Goal: Task Accomplishment & Management: Use online tool/utility

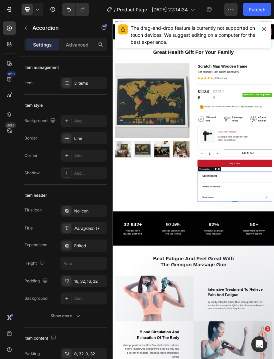
click at [263, 29] on icon "button" at bounding box center [263, 28] width 5 height 5
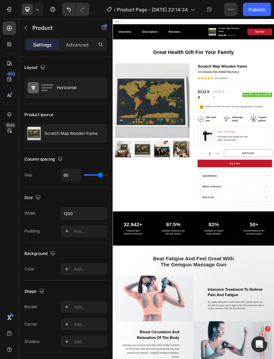
click at [27, 30] on icon "button" at bounding box center [25, 27] width 5 height 5
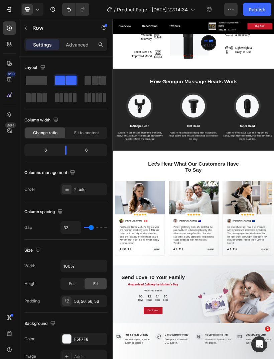
scroll to position [917, 0]
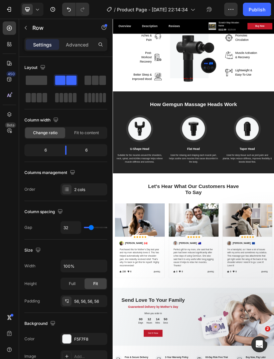
click at [10, 10] on icon "button" at bounding box center [9, 9] width 7 height 7
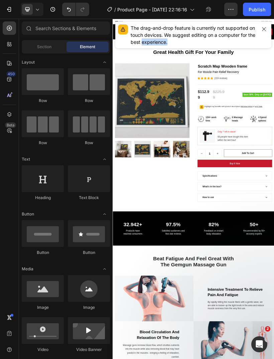
click at [264, 32] on button "button" at bounding box center [263, 28] width 9 height 9
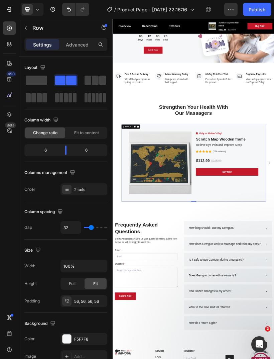
scroll to position [1540, 0]
click at [13, 12] on div "7" at bounding box center [10, 9] width 9 height 7
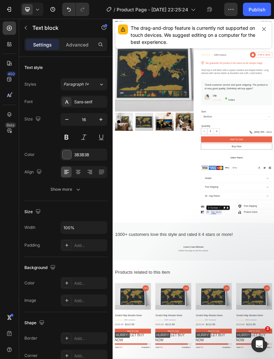
click at [266, 26] on button "button" at bounding box center [263, 28] width 9 height 9
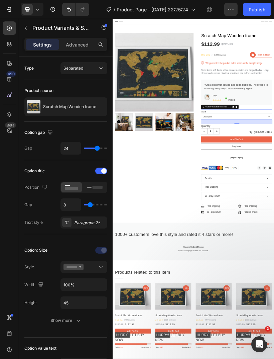
click at [66, 8] on icon "Undo/Redo" at bounding box center [69, 9] width 7 height 7
click at [67, 12] on icon "Undo/Redo" at bounding box center [69, 9] width 7 height 7
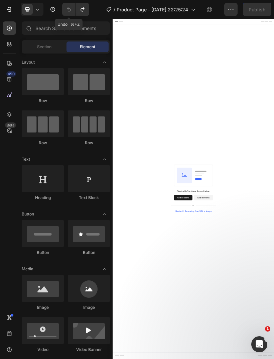
click at [9, 11] on icon "button" at bounding box center [9, 9] width 3 height 5
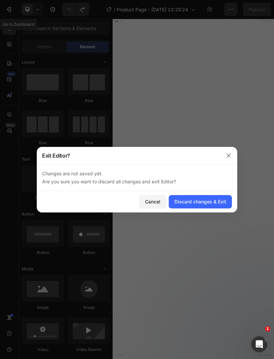
click at [199, 201] on div "Discard changes & Exit" at bounding box center [201, 201] width 52 height 7
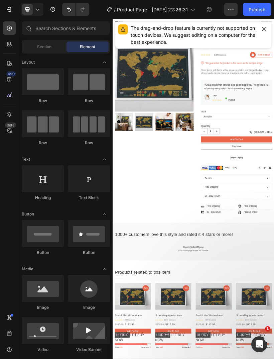
click at [256, 26] on div "The drag-and-drop feature is currently not supported on touch devices. We sugge…" at bounding box center [194, 34] width 126 height 21
click at [263, 26] on button "button" at bounding box center [263, 28] width 9 height 9
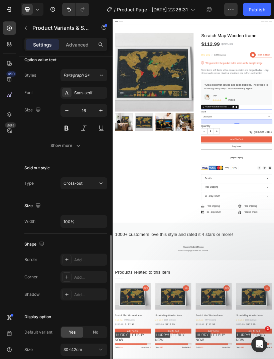
scroll to position [319, 0]
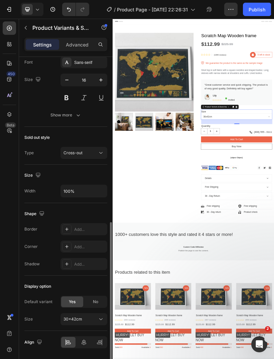
click at [95, 319] on div "30x42cm" at bounding box center [80, 319] width 33 height 6
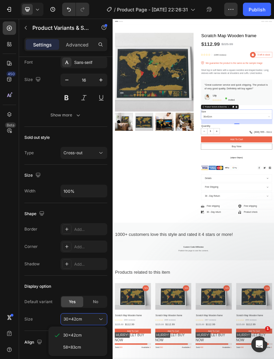
click at [102, 316] on icon at bounding box center [101, 319] width 7 height 7
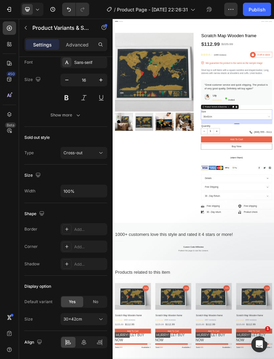
click at [99, 300] on div "No" at bounding box center [96, 301] width 22 height 11
click at [85, 321] on input "Please select an option" at bounding box center [84, 319] width 47 height 12
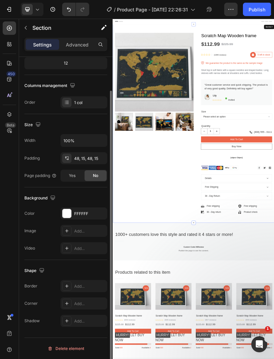
scroll to position [0, 0]
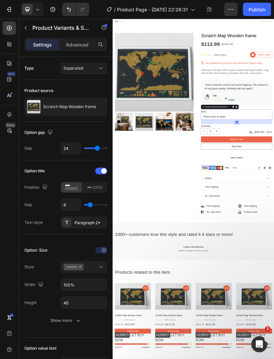
click at [85, 49] on div "Advanced" at bounding box center [77, 44] width 33 height 11
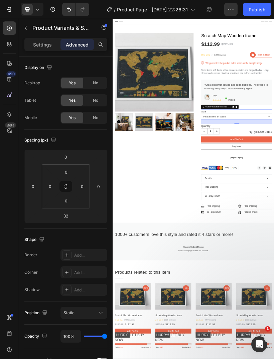
click at [45, 44] on p "Settings" at bounding box center [42, 44] width 19 height 7
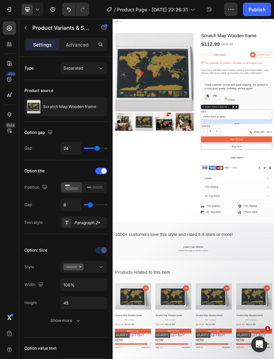
select select "30x42cm"
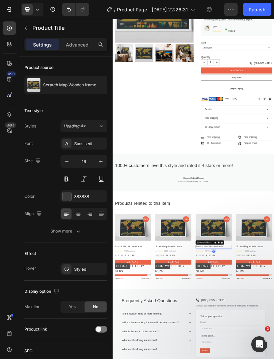
scroll to position [180, 0]
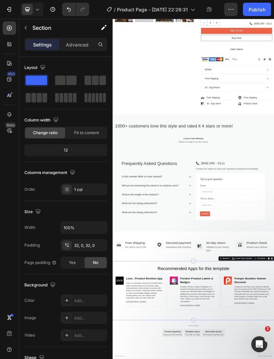
scroll to position [274, 0]
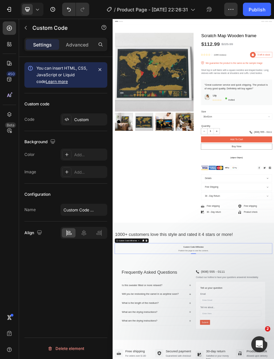
scroll to position [0, 0]
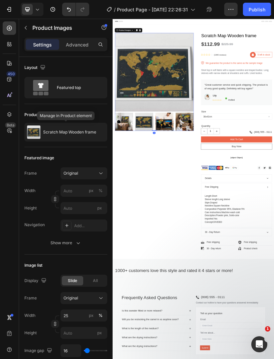
click at [0, 0] on icon "button" at bounding box center [0, 0] width 0 height 0
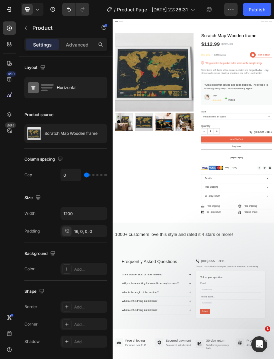
click at [65, 134] on p "Scratch Map Wooden frame" at bounding box center [70, 133] width 53 height 5
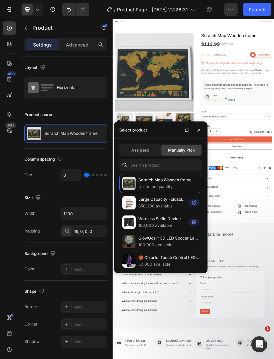
click at [148, 154] on div "Assigned" at bounding box center [140, 150] width 40 height 11
select select "30x42cm"
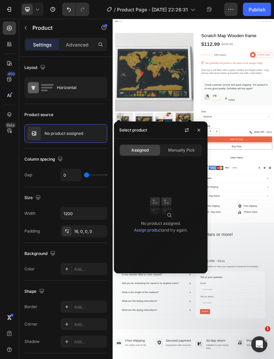
click at [186, 148] on span "Manually Pick" at bounding box center [181, 150] width 27 height 6
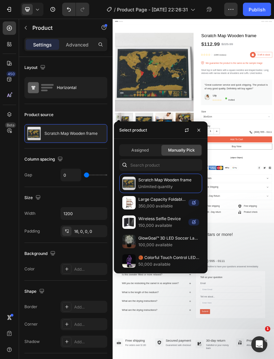
click at [200, 130] on icon "button" at bounding box center [198, 129] width 5 height 5
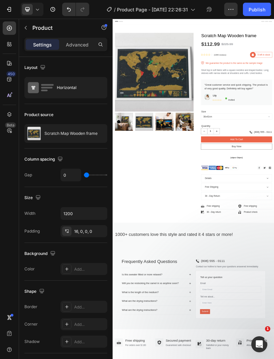
click at [31, 27] on button "button" at bounding box center [25, 27] width 11 height 11
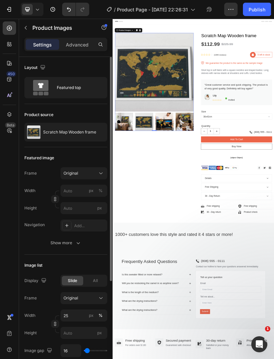
click at [83, 92] on div "Featured top" at bounding box center [77, 87] width 41 height 15
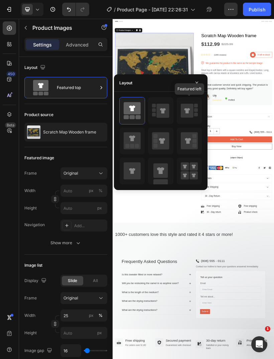
click at [192, 109] on icon at bounding box center [187, 111] width 13 height 14
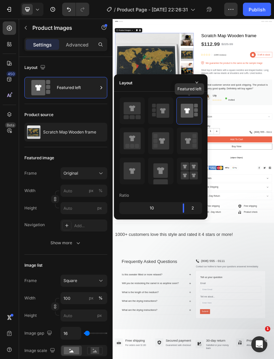
click at [134, 113] on icon at bounding box center [132, 108] width 17 height 12
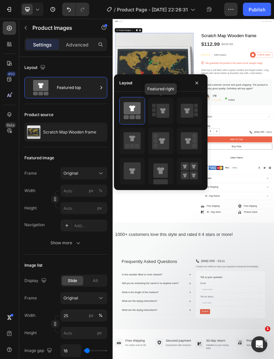
click at [163, 113] on icon at bounding box center [163, 111] width 13 height 14
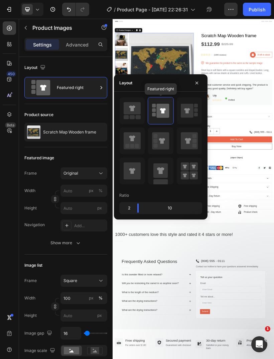
click at [195, 116] on rect at bounding box center [196, 115] width 4 height 4
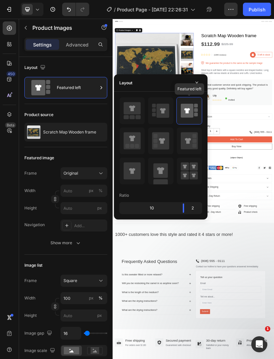
click at [191, 145] on icon at bounding box center [189, 140] width 17 height 17
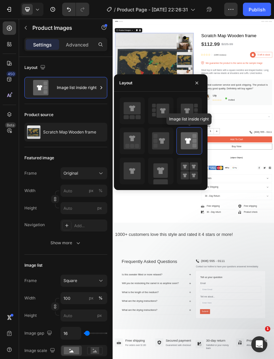
type input "20"
click at [189, 174] on icon at bounding box center [189, 170] width 17 height 19
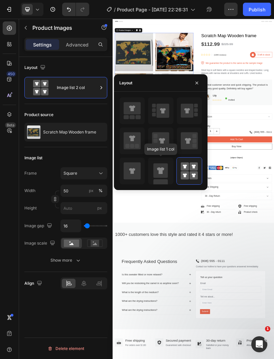
click at [159, 176] on rect at bounding box center [160, 170] width 14 height 14
type input "100"
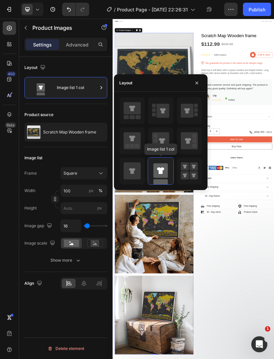
click at [134, 178] on icon at bounding box center [132, 170] width 17 height 17
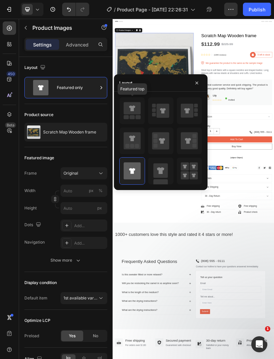
click at [138, 115] on icon at bounding box center [132, 110] width 17 height 19
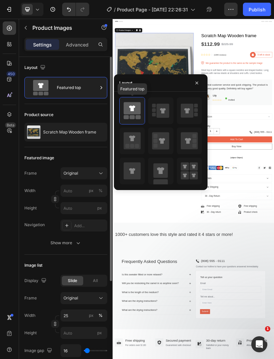
click at [67, 130] on p "Scratch Map Wooden frame" at bounding box center [69, 132] width 53 height 5
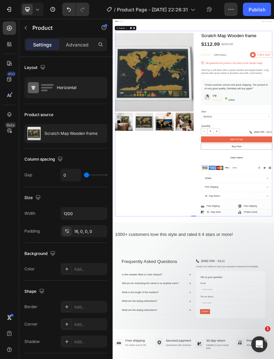
click at [0, 0] on icon "button" at bounding box center [0, 0] width 0 height 0
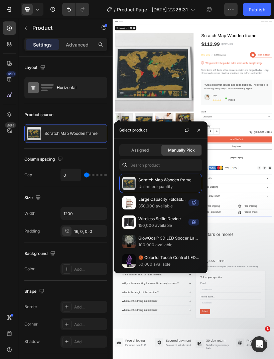
click at [102, 124] on div "Scratch Map Wooden frame" at bounding box center [65, 133] width 83 height 19
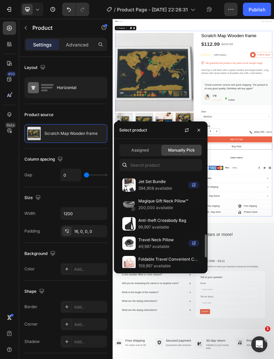
click at [192, 152] on span "Manually Pick" at bounding box center [181, 150] width 27 height 6
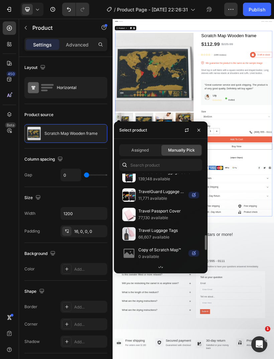
scroll to position [493, 0]
click at [147, 152] on span "Assigned" at bounding box center [139, 150] width 17 height 6
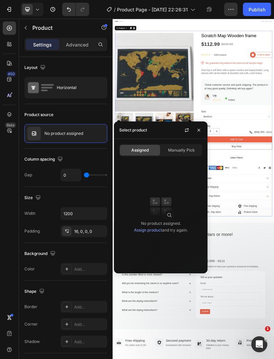
click at [170, 218] on img at bounding box center [160, 206] width 27 height 27
click at [185, 152] on span "Manually Pick" at bounding box center [181, 150] width 27 height 6
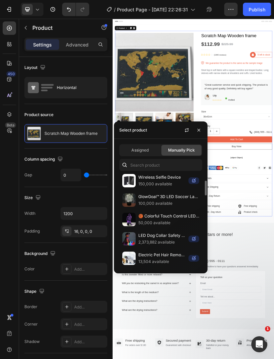
scroll to position [0, 0]
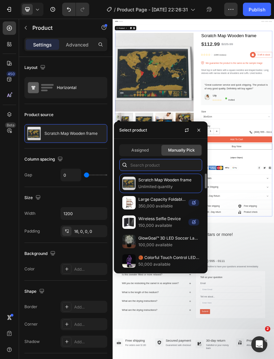
click at [188, 162] on input "text" at bounding box center [160, 165] width 83 height 12
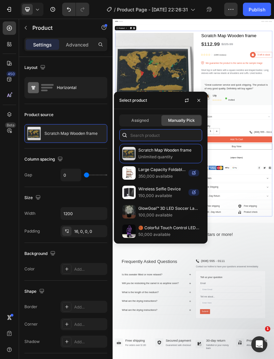
click at [184, 135] on input "text" at bounding box center [160, 135] width 83 height 12
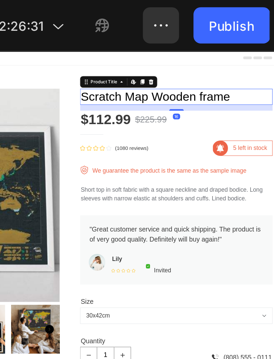
click at [141, 93] on h1 "Scratch Map Wooden frame" at bounding box center [148, 93] width 177 height 15
click at [147, 91] on h1 "Scratch Map Wooden frame" at bounding box center [148, 93] width 177 height 15
click at [165, 95] on h1 "Scratch Map Wooden frame" at bounding box center [148, 93] width 177 height 15
click at [112, 77] on icon at bounding box center [109, 79] width 5 height 5
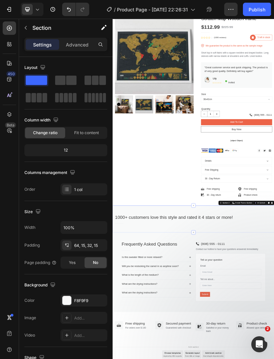
scroll to position [45, 0]
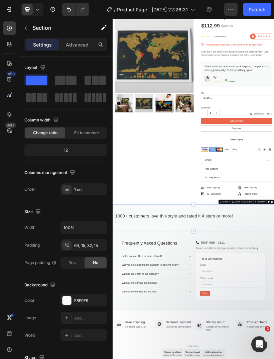
click at [9, 10] on icon "button" at bounding box center [9, 9] width 7 height 7
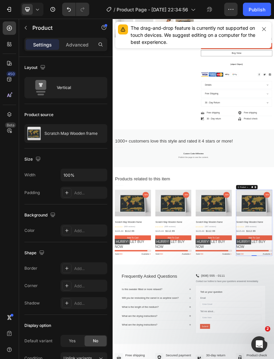
scroll to position [224, 0]
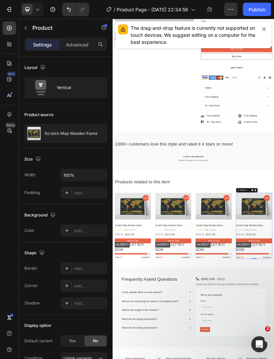
click at [10, 8] on icon "button" at bounding box center [9, 9] width 7 height 7
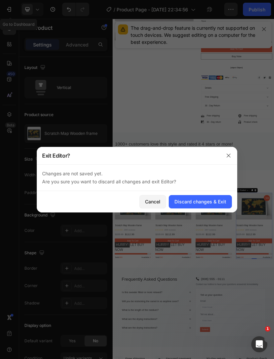
click at [227, 155] on icon "button" at bounding box center [228, 155] width 5 height 5
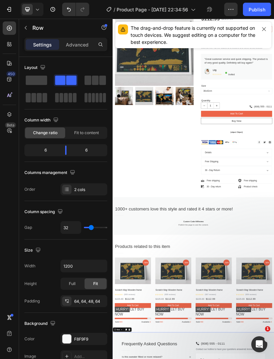
scroll to position [44, 0]
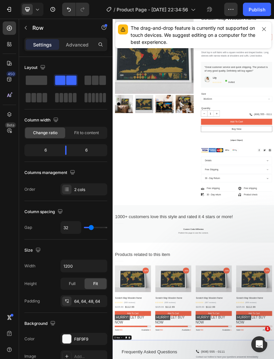
click at [9, 10] on icon "button" at bounding box center [9, 9] width 7 height 7
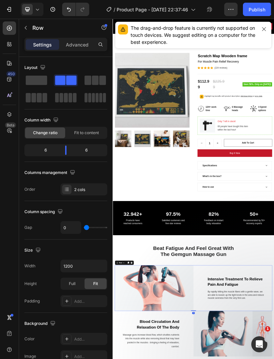
scroll to position [7, 0]
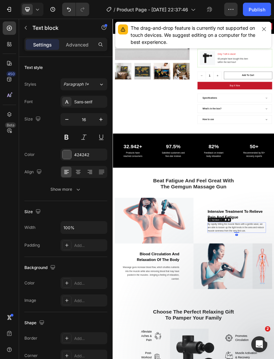
scroll to position [193, 0]
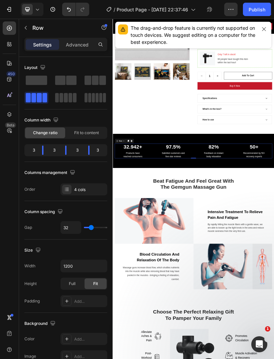
click at [89, 78] on span at bounding box center [88, 80] width 7 height 9
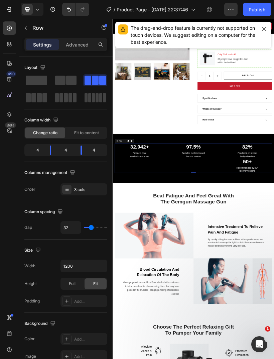
click at [91, 79] on div at bounding box center [95, 80] width 21 height 9
click at [99, 76] on span at bounding box center [102, 80] width 7 height 9
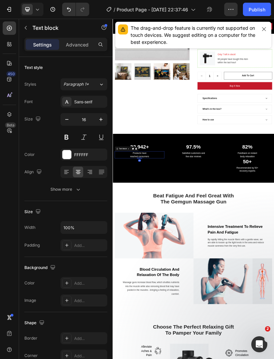
click at [201, 349] on p "Products have reached consumers" at bounding box center [179, 357] width 122 height 16
click at [203, 349] on p "Products have reached consumers" at bounding box center [179, 357] width 122 height 16
click at [202, 349] on p "Products have reached consumers" at bounding box center [179, 357] width 122 height 16
click at [199, 349] on p "Products have reached consumers" at bounding box center [179, 357] width 122 height 16
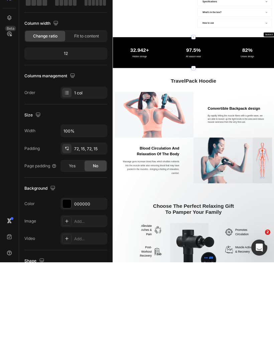
scroll to position [0, 0]
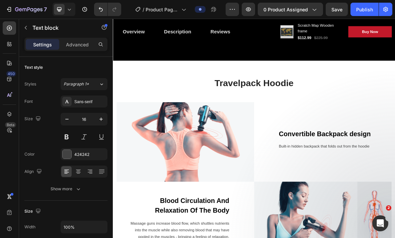
scroll to position [480, 0]
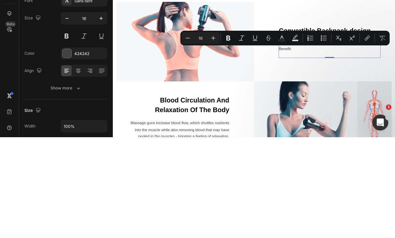
click at [226, 137] on icon "Editor contextual toolbar" at bounding box center [228, 139] width 4 height 5
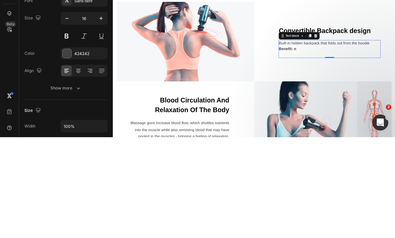
click at [274, 102] on strong "Benefit: no" at bounding box center [363, 105] width 28 height 6
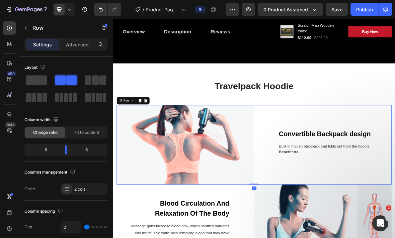
scroll to position [476, 0]
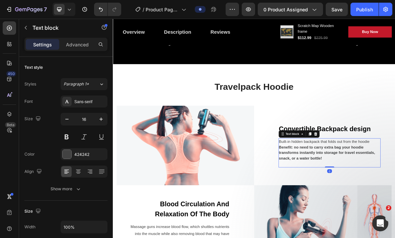
scroll to position [535, 0]
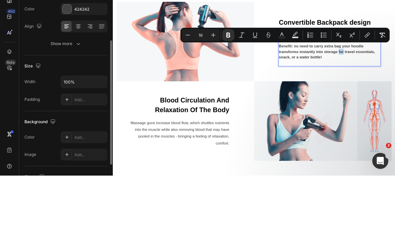
scroll to position [84, 0]
click at [80, 86] on icon at bounding box center [78, 86] width 5 height 1
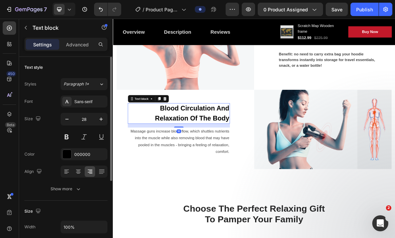
scroll to position [612, 0]
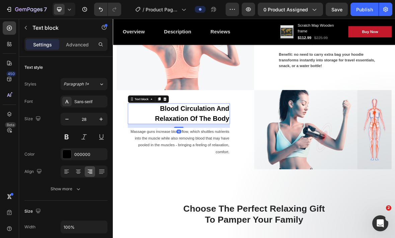
click at [243, 154] on p "Blood Circulation And Relaxation Of The Body" at bounding box center [206, 154] width 144 height 28
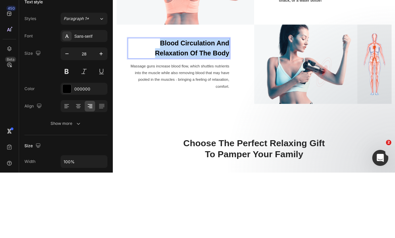
click at [241, 87] on p "Blood Circulation And Relaxation Of The Body" at bounding box center [206, 89] width 144 height 28
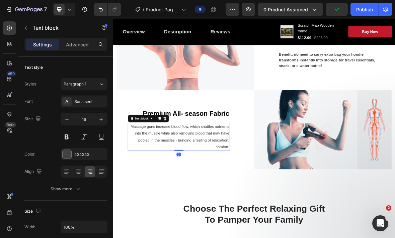
click at [205, 186] on p "Massage guns increase blood flow, which shuttles nutrients into the muscle whil…" at bounding box center [206, 187] width 144 height 38
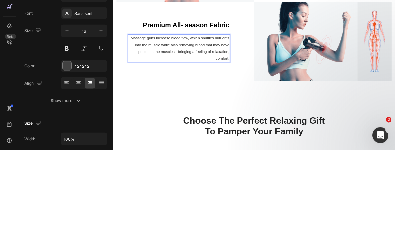
click at [231, 96] on p "Massage guns increase blood flow, which shuttles nutrients into the muscle whil…" at bounding box center [206, 99] width 144 height 38
click at [232, 98] on p "Massage guns increase blood flow, which shuttles nutrients into the muscle whil…" at bounding box center [206, 99] width 144 height 38
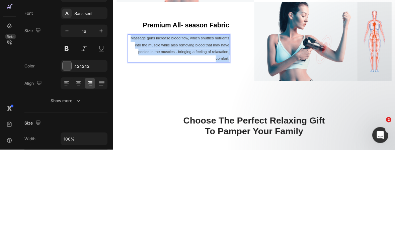
click at [232, 98] on p "Massage guns increase blood flow, which shuttles nutrients into the muscle whil…" at bounding box center [206, 99] width 144 height 38
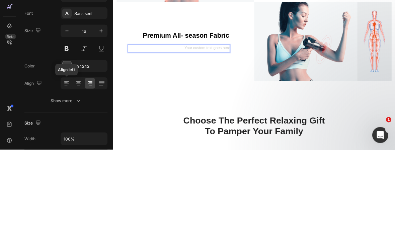
click at [63, 166] on div at bounding box center [66, 171] width 10 height 11
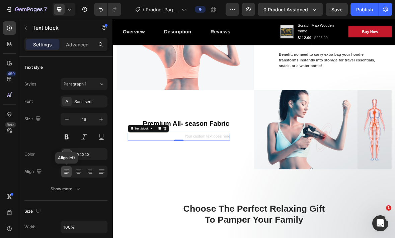
click at [262, 188] on div "Rich Text Editor. Editing area: main" at bounding box center [206, 187] width 145 height 11
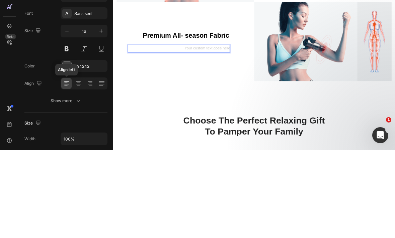
click at [67, 166] on div at bounding box center [66, 171] width 10 height 11
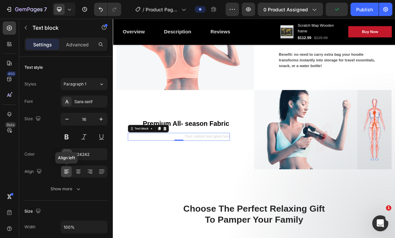
click at [248, 186] on div "Rich Text Editor. Editing area: main" at bounding box center [206, 187] width 145 height 11
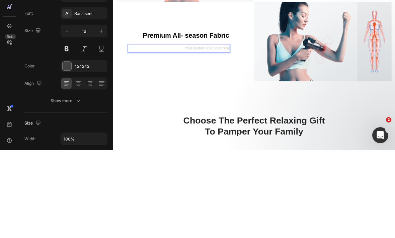
click at [254, 99] on div "Rich Text Editor. Editing area: main" at bounding box center [206, 98] width 145 height 11
click at [255, 98] on div "Rich Text Editor. Editing area: main" at bounding box center [206, 98] width 145 height 11
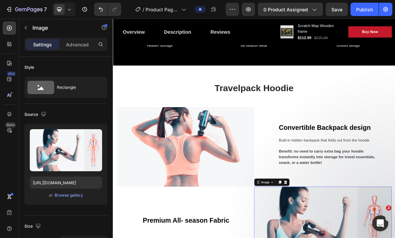
scroll to position [453, 0]
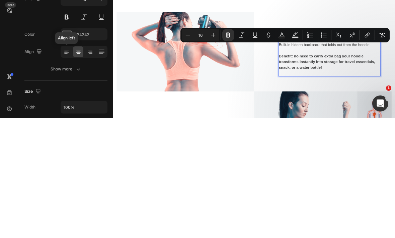
click at [89, 166] on div at bounding box center [90, 171] width 10 height 11
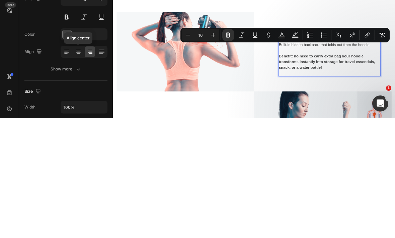
click at [77, 172] on icon at bounding box center [78, 172] width 5 height 1
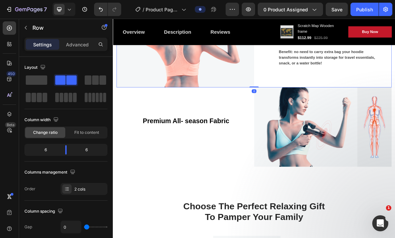
scroll to position [616, 0]
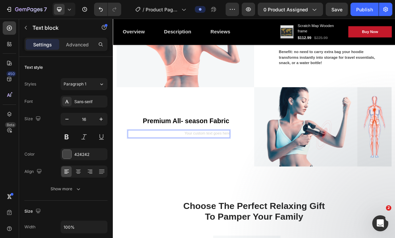
click at [247, 180] on div "Rich Text Editor. Editing area: main" at bounding box center [206, 183] width 145 height 11
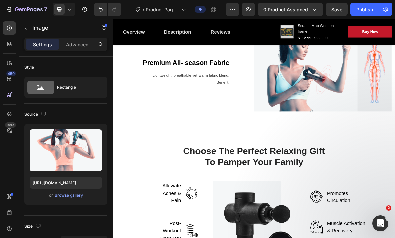
scroll to position [694, 0]
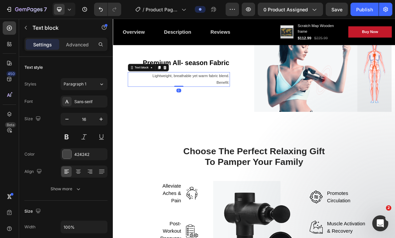
click at [273, 111] on p "Benefit:" at bounding box center [206, 110] width 144 height 10
click at [270, 112] on p "Benefit:" at bounding box center [206, 110] width 144 height 10
click at [272, 109] on p "Benefit:" at bounding box center [206, 110] width 144 height 10
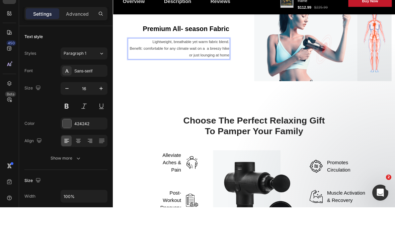
click at [229, 78] on p "Benefit: comfortable for any climate wait on a a breezy hike or just lounging a…" at bounding box center [206, 79] width 144 height 19
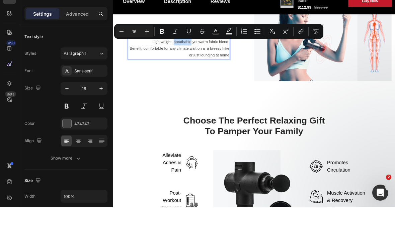
click at [264, 66] on p "Lightweight, breathable yet warm fabric blend." at bounding box center [206, 65] width 144 height 10
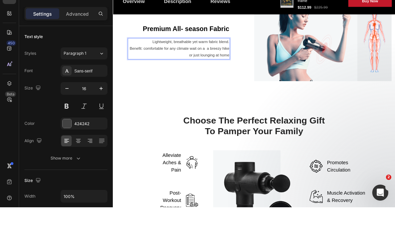
click at [226, 74] on p "Benefit: comfortable for any climate wait on a a breezy hike or just lounging a…" at bounding box center [206, 79] width 144 height 19
click at [226, 73] on p "Benefit: comfortable for any climate wait on a a breezy hike or just lounging a…" at bounding box center [206, 79] width 144 height 19
click at [219, 85] on p "Benefit: comfortable for any climate wear on a breezy hike or just lounging at …" at bounding box center [206, 79] width 144 height 19
click at [271, 86] on p "Benefit: comfortable for any climate wear on a breezy hike or just lounging at …" at bounding box center [206, 79] width 144 height 19
click at [236, 73] on p "Benefit: comfortable for any climate wear on a breezy hike or just lounging at …" at bounding box center [206, 79] width 144 height 19
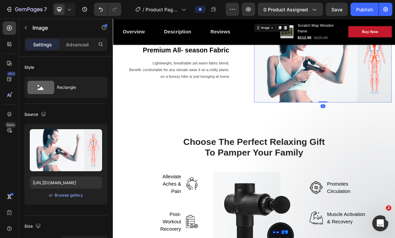
scroll to position [708, 0]
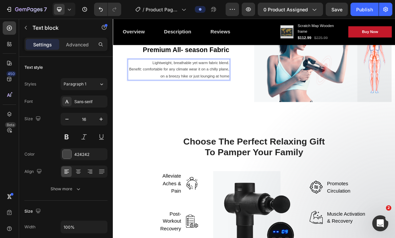
click at [153, 91] on p "Benefit: comfortable for any climate wear it on a chilly plane, on a breezy hik…" at bounding box center [206, 95] width 144 height 19
click at [140, 96] on p "Benefit: comfortable for any climate wear it on a chilly plane, on a breezy hik…" at bounding box center [206, 95] width 144 height 19
click at [139, 95] on p "Benefit: comfortable for any climate wear it on a chilly plane, on a breezy hik…" at bounding box center [206, 95] width 144 height 19
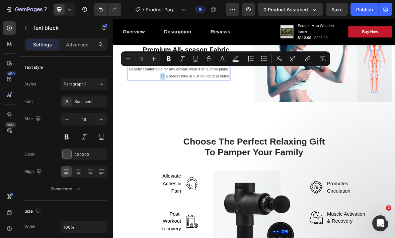
click at [145, 95] on p "Benefit: comfortable for any climate wear it on a chilly plane, on a breezy hik…" at bounding box center [206, 95] width 144 height 19
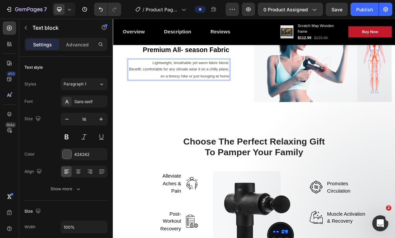
click at [145, 95] on p "Benefit: comfortable for any climate wear it on a chilly plane, on a breezy hik…" at bounding box center [206, 95] width 144 height 19
click at [146, 95] on p "Benefit: comfortable for any climate wear it on a chilly plane, on a breezy hik…" at bounding box center [206, 95] width 144 height 19
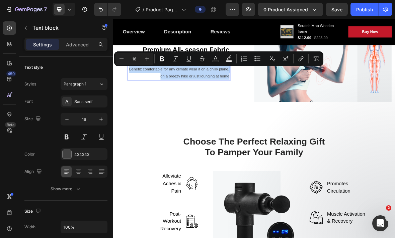
click at [149, 92] on p "Benefit: comfortable for any climate wear it on a chilly plane, on a breezy hik…" at bounding box center [206, 95] width 144 height 19
click at [164, 60] on icon "Editor contextual toolbar" at bounding box center [161, 58] width 7 height 7
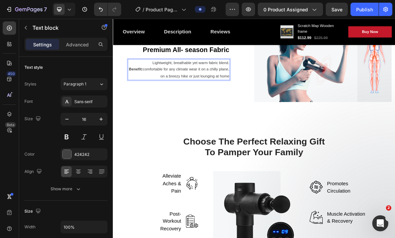
click at [212, 101] on p "Benefit: comfortable for any climate wear it on a chilly plane, on a breezy hik…" at bounding box center [206, 95] width 144 height 19
click at [179, 92] on p "Benefit: comfortable for any climate wear it on a chilly plane, on a breezy hik…" at bounding box center [206, 95] width 144 height 19
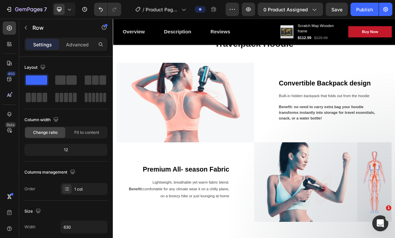
scroll to position [538, 0]
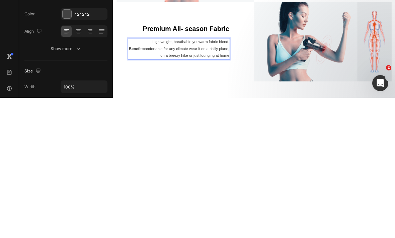
click at [195, 129] on p "Benefit: comfortable for any climate wear it on a chilly plane, on a breezy hik…" at bounding box center [206, 125] width 144 height 19
click at [195, 128] on p "Benefit: comfortable for any climate wear it on a chilly plane, on a breezy hik…" at bounding box center [206, 125] width 144 height 19
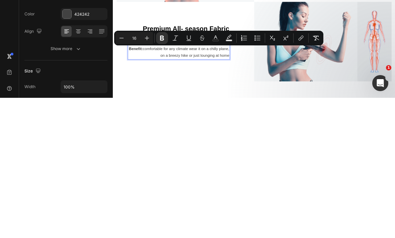
click at [161, 175] on icon "Editor contextual toolbar" at bounding box center [161, 178] width 7 height 7
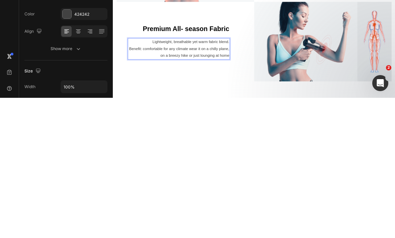
click at [184, 108] on p "Lightweight, breathable yet warm fabric blend." at bounding box center [206, 112] width 144 height 10
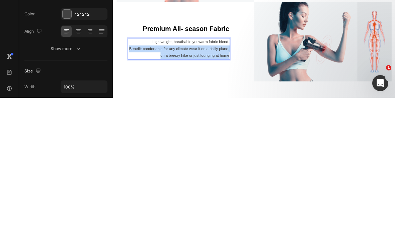
click at [214, 128] on p "Benefit: comfortable for any climate wear it on a chilly plane, on a breezy hik…" at bounding box center [206, 125] width 144 height 19
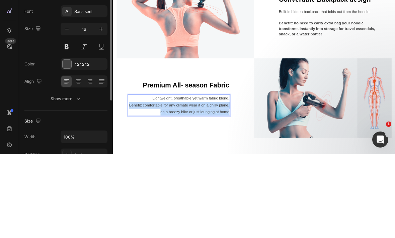
scroll to position [7, 0]
click at [66, 124] on button at bounding box center [67, 130] width 12 height 12
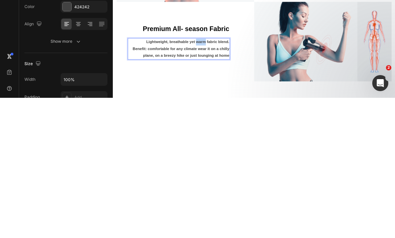
click at [247, 110] on p "Lightweight, breathable yet warm fabric blend." at bounding box center [206, 112] width 144 height 10
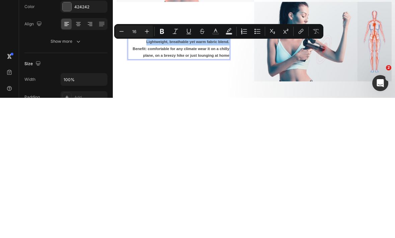
click at [162, 170] on icon "Editor contextual toolbar" at bounding box center [162, 172] width 4 height 5
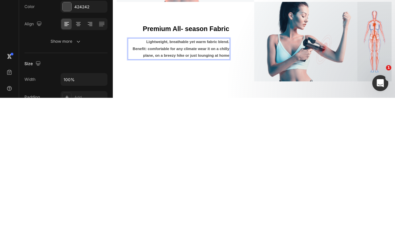
click at [204, 114] on strong "Lightweight, breathable yet warm fabric blend." at bounding box center [219, 111] width 118 height 6
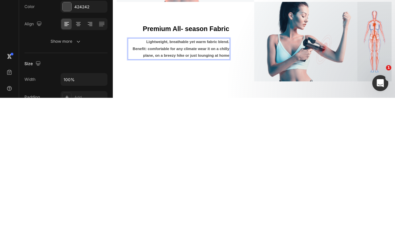
click at [230, 129] on p "Benefit: comfortable for any climate wear it on a chilly plane, on a breezy hik…" at bounding box center [206, 125] width 144 height 19
click at [229, 129] on p "Benefit: comfortable for any climate wear it on a chilly plane, on a breezy hik…" at bounding box center [206, 125] width 144 height 19
click at [237, 124] on p "Benefit: comfortable for any climate wear it on a chilly plane, on a breezy hik…" at bounding box center [206, 125] width 144 height 19
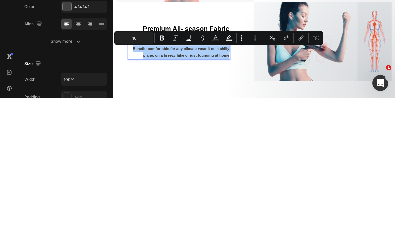
click at [164, 175] on icon "Editor contextual toolbar" at bounding box center [161, 178] width 7 height 7
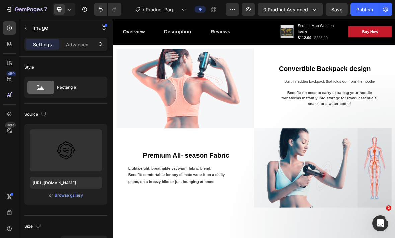
scroll to position [557, 0]
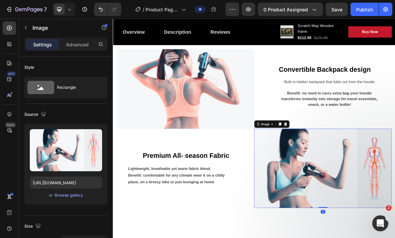
click at [274, 170] on icon at bounding box center [358, 168] width 4 height 5
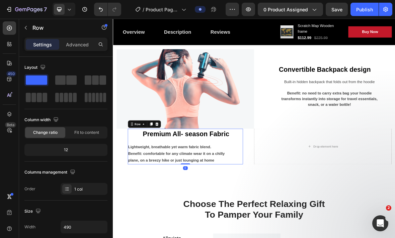
click at [274, 203] on div "Premium All- season Fabric Text block Lightweight, breathable yet warm fabric b…" at bounding box center [216, 201] width 164 height 51
click at [165, 171] on icon at bounding box center [166, 168] width 5 height 5
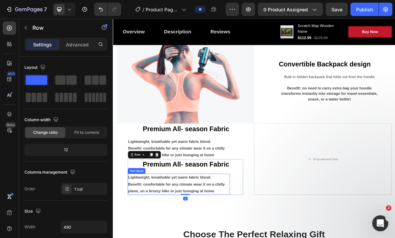
scroll to position [564, 0]
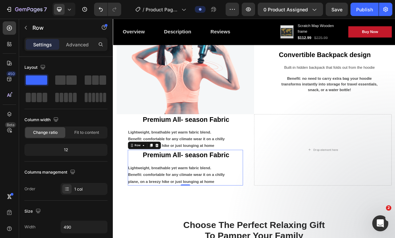
scroll to position [578, 0]
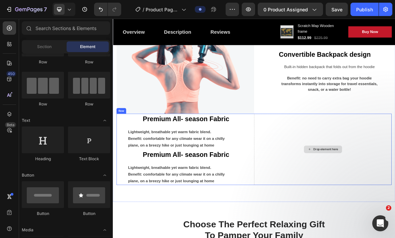
scroll to position [0, 0]
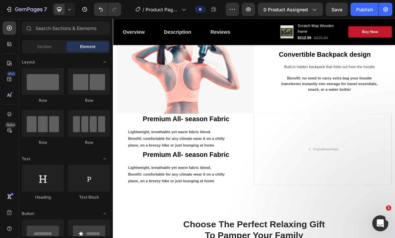
click at [86, 179] on div at bounding box center [89, 178] width 42 height 27
click at [90, 179] on div at bounding box center [89, 178] width 42 height 27
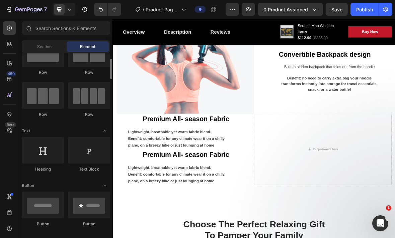
scroll to position [31, 0]
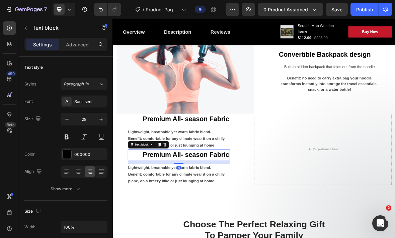
click at [259, 212] on p "Premium All- season Fabric" at bounding box center [206, 213] width 144 height 14
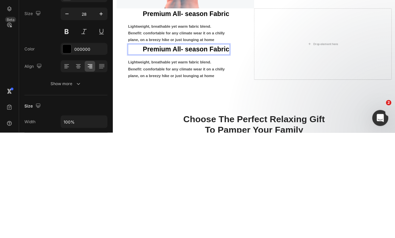
click at [242, 109] on p "Premium All- season Fabric" at bounding box center [206, 107] width 144 height 14
click at [242, 108] on p "Premium All- season Fabric" at bounding box center [206, 107] width 144 height 14
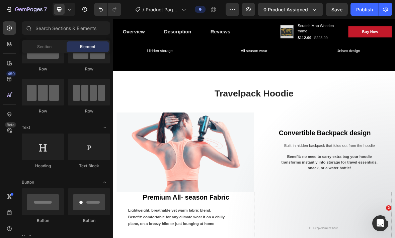
scroll to position [464, 0]
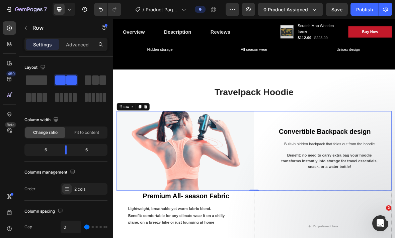
click at [153, 147] on div at bounding box center [151, 144] width 8 height 8
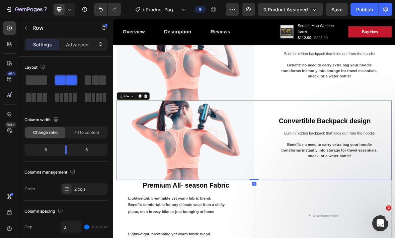
scroll to position [594, 0]
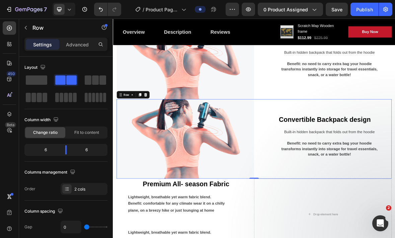
click at [151, 131] on div "Row" at bounding box center [141, 127] width 47 height 11
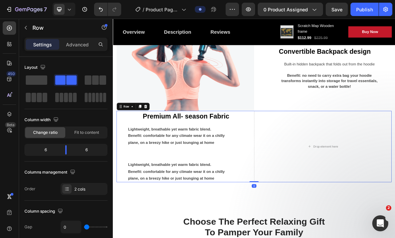
scroll to position [695, 0]
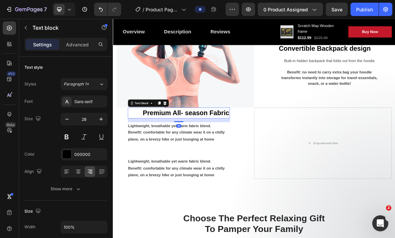
click at [164, 149] on p "Premium All- season Fabric" at bounding box center [206, 153] width 144 height 14
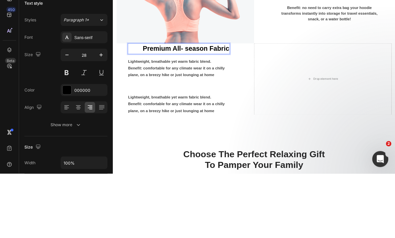
click at [243, 91] on p "Premium All- season Fabric" at bounding box center [206, 89] width 144 height 14
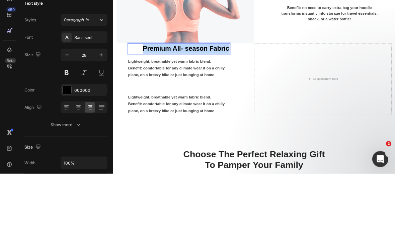
click at [244, 89] on p "Premium All- season Fabric" at bounding box center [206, 89] width 144 height 14
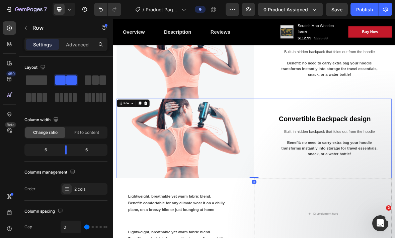
scroll to position [588, 0]
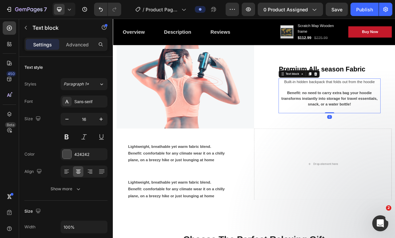
scroll to position [668, 0]
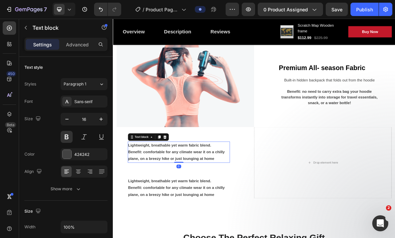
click at [176, 203] on p "Lightweight, breathable yet warm fabric blend." at bounding box center [206, 200] width 144 height 10
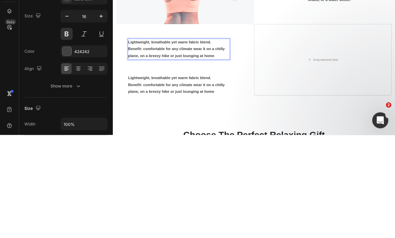
click at [224, 110] on p "Benefit: comfortable for any climate wear it on a chilly plane, on a breezy hik…" at bounding box center [206, 110] width 144 height 19
click at [224, 109] on p "Benefit: comfortable for any climate wear it on a chilly plane, on a breezy hik…" at bounding box center [206, 110] width 144 height 19
click at [223, 107] on strong "Benefit: comfortable for any climate wear it on a chilly plane, on a breezy hik…" at bounding box center [202, 110] width 137 height 15
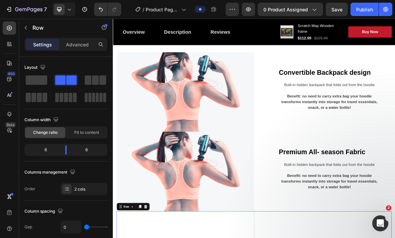
scroll to position [539, 0]
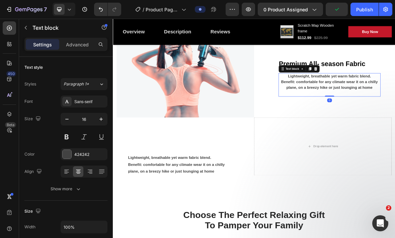
scroll to position [686, 0]
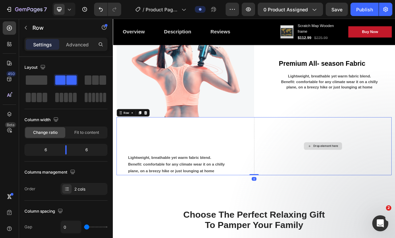
click at [159, 152] on icon at bounding box center [159, 152] width 4 height 5
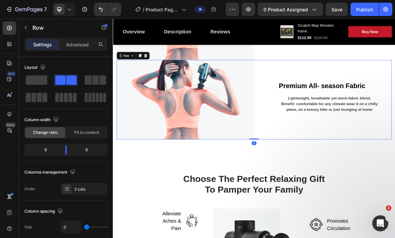
scroll to position [612, 0]
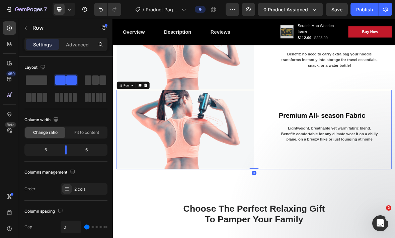
click at [152, 116] on icon at bounding box center [150, 113] width 5 height 5
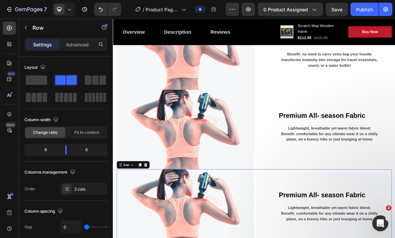
click at [153, 230] on div at bounding box center [151, 227] width 8 height 8
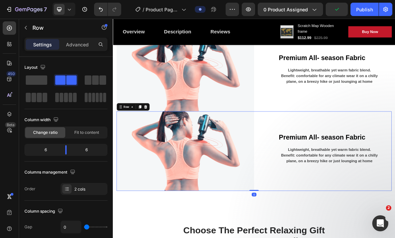
scroll to position [813, 0]
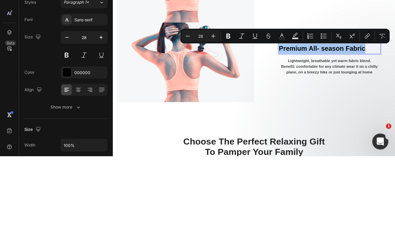
click at [4, 75] on div "450 Beta" at bounding box center [9, 105] width 13 height 169
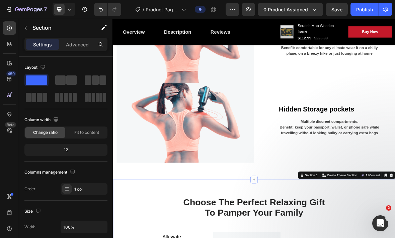
scroll to position [845, 0]
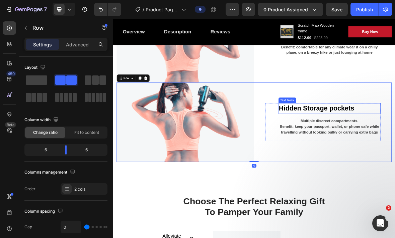
click at [150, 104] on icon at bounding box center [151, 103] width 4 height 5
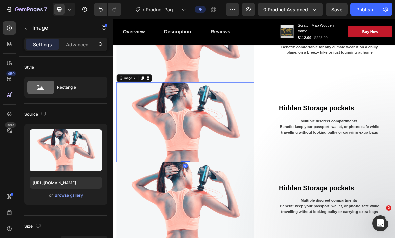
click at [162, 103] on icon at bounding box center [162, 103] width 4 height 5
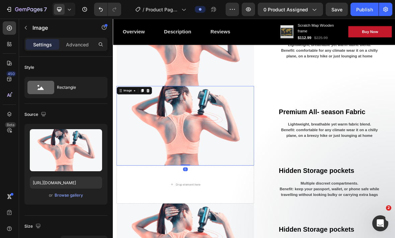
scroll to position [724, 0]
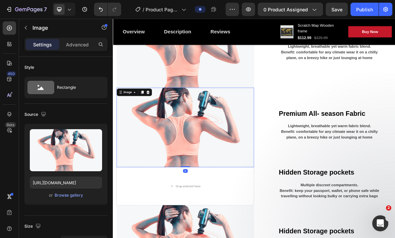
click at [217, 179] on img at bounding box center [216, 173] width 196 height 113
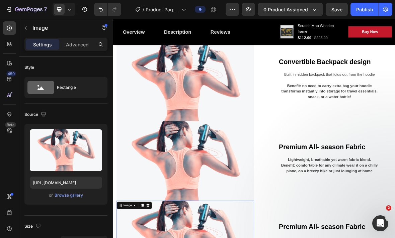
scroll to position [552, 0]
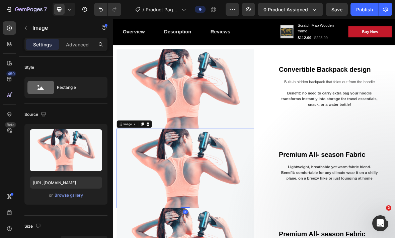
click at [164, 169] on icon at bounding box center [161, 168] width 5 height 5
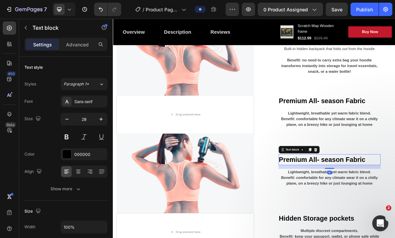
scroll to position [598, 0]
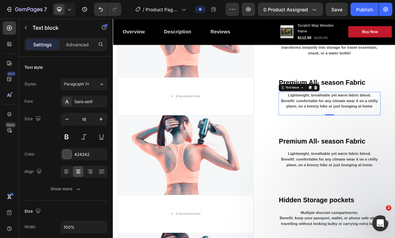
scroll to position [623, 0]
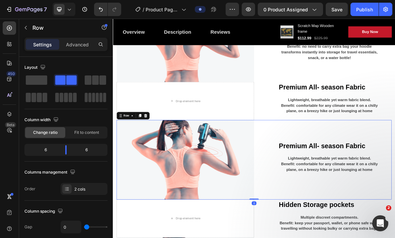
click at [161, 159] on icon at bounding box center [158, 156] width 5 height 5
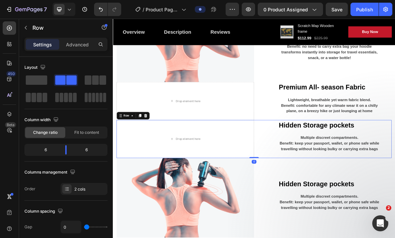
click at [162, 158] on div at bounding box center [159, 157] width 8 height 8
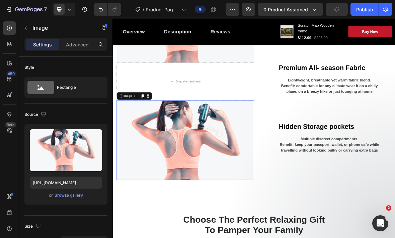
scroll to position [652, 0]
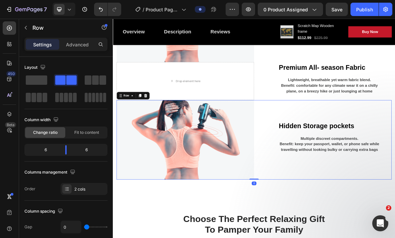
click at [151, 130] on icon at bounding box center [151, 128] width 4 height 5
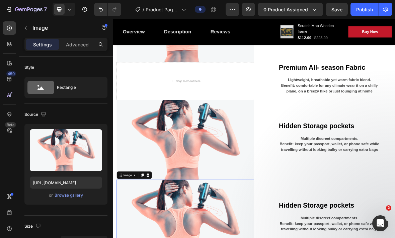
click at [163, 238] on div at bounding box center [162, 242] width 8 height 8
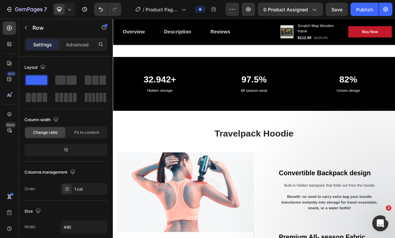
scroll to position [431, 0]
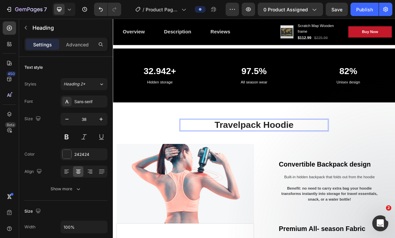
click at [254, 164] on p "Travelpack Hoodie" at bounding box center [313, 170] width 209 height 15
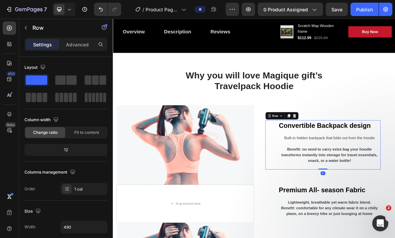
scroll to position [492, 0]
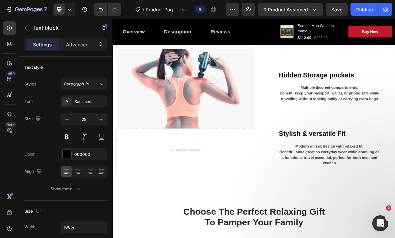
scroll to position [732, 0]
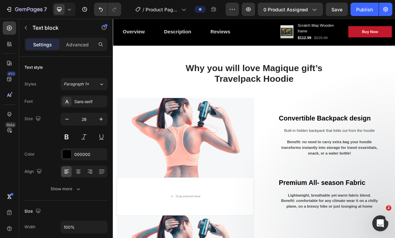
scroll to position [468, 0]
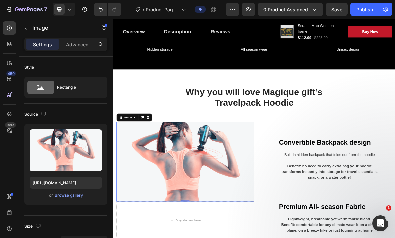
click at [73, 195] on div "Browse gallery" at bounding box center [68, 196] width 28 height 6
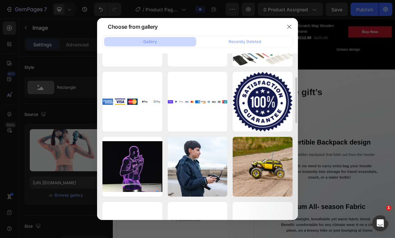
scroll to position [112, 0]
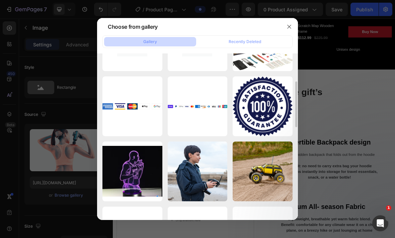
click at [259, 39] on div "Recently Deleted" at bounding box center [244, 42] width 32 height 6
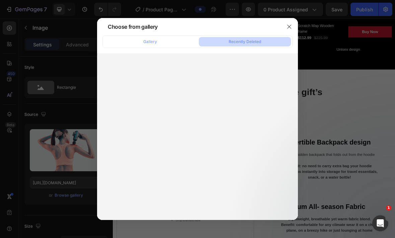
click at [167, 35] on div "Gallery Recently Deleted" at bounding box center [197, 41] width 190 height 13
click at [169, 37] on button "Gallery" at bounding box center [150, 41] width 92 height 9
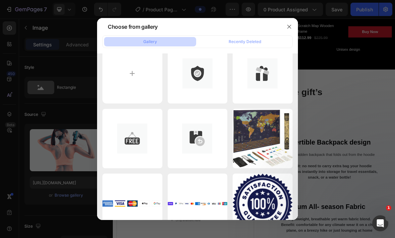
scroll to position [17, 0]
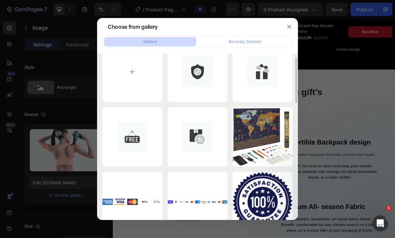
click at [146, 74] on input "file" at bounding box center [132, 72] width 60 height 60
type input "C:\fakepath\IMG_0912.webp"
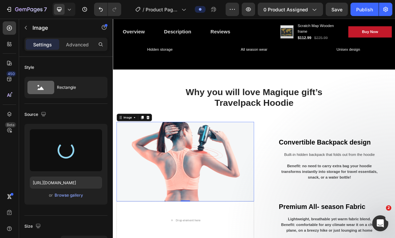
type input "https://cdn.shopify.com/s/files/1/0809/3004/6252/files/gempages_513897682712921…"
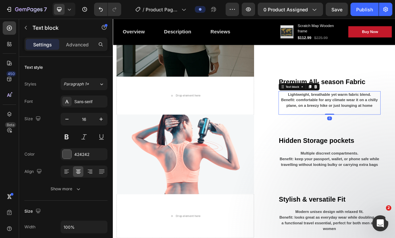
scroll to position [740, 0]
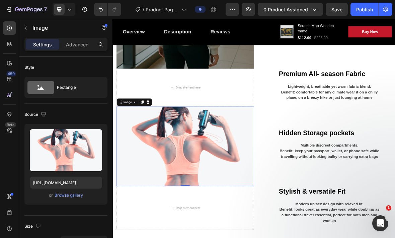
click at [77, 197] on div "Browse gallery" at bounding box center [68, 196] width 28 height 6
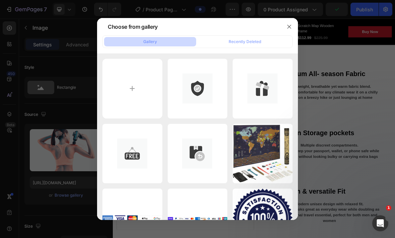
click at [136, 79] on input "file" at bounding box center [132, 89] width 60 height 60
type input "C:\fakepath\IMG_0911.webp"
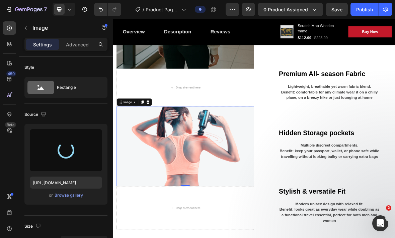
type input "https://cdn.shopify.com/s/files/1/0809/3004/6252/files/gempages_513897682712921…"
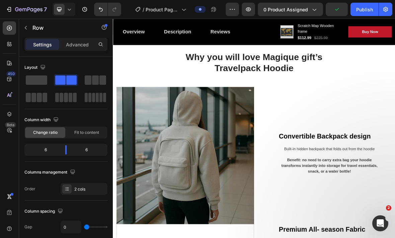
scroll to position [599, 0]
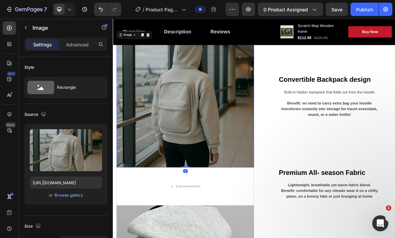
click at [81, 195] on div "Browse gallery" at bounding box center [68, 196] width 28 height 6
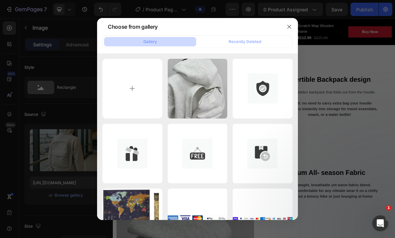
click at [131, 85] on input "file" at bounding box center [132, 89] width 60 height 60
click at [317, 132] on div at bounding box center [197, 119] width 395 height 238
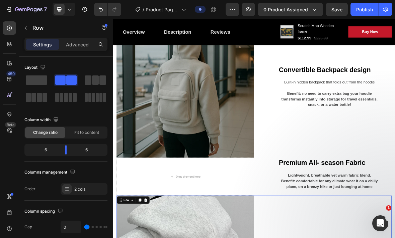
scroll to position [618, 0]
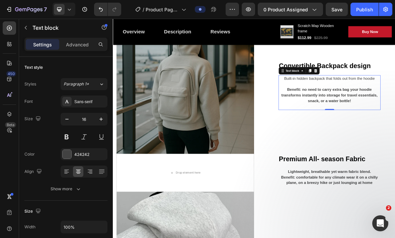
click at [394, 94] on icon at bounding box center [400, 93] width 4 height 5
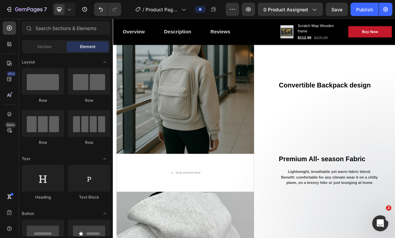
click at [106, 8] on button "Undo/Redo" at bounding box center [100, 9] width 13 height 13
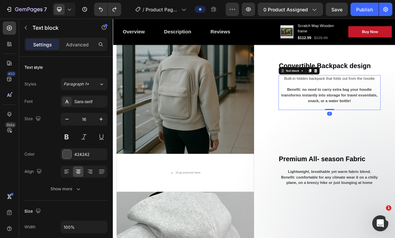
click at [388, 92] on div at bounding box center [392, 93] width 8 height 8
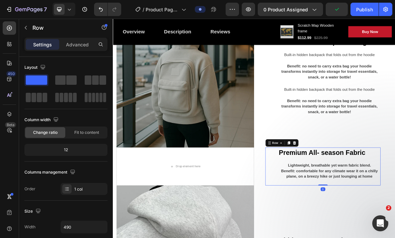
scroll to position [631, 0]
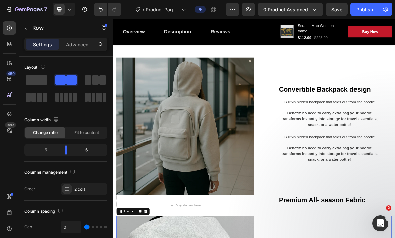
scroll to position [544, 0]
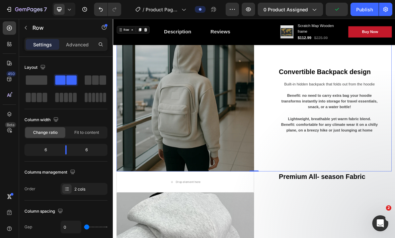
scroll to position [593, 0]
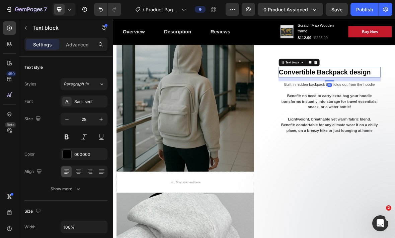
click at [389, 81] on div at bounding box center [392, 81] width 8 height 8
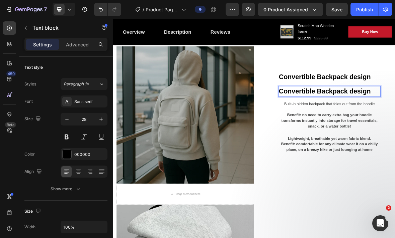
scroll to position [576, 0]
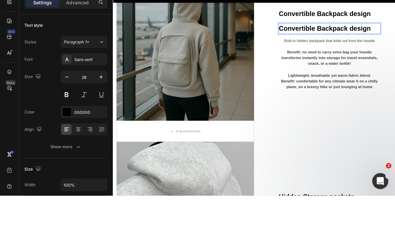
scroll to position [606, 0]
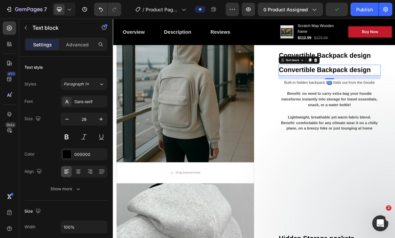
click at [394, 75] on icon at bounding box center [400, 77] width 5 height 5
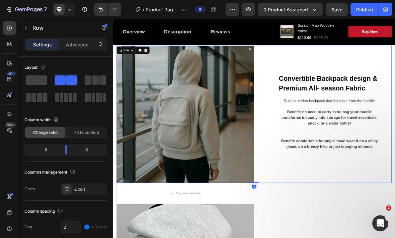
scroll to position [576, 0]
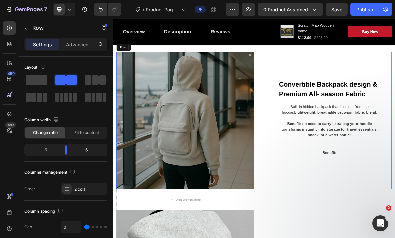
scroll to position [558, 0]
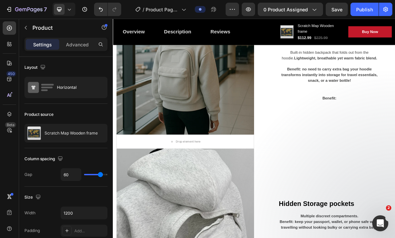
scroll to position [286, 0]
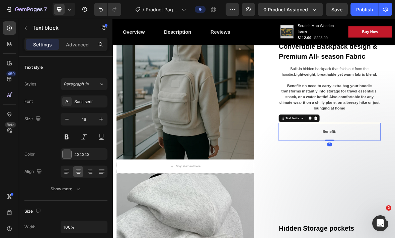
click at [394, 157] on div at bounding box center [401, 161] width 8 height 8
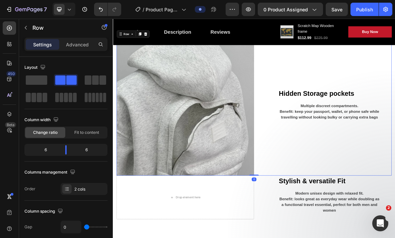
scroll to position [519, 0]
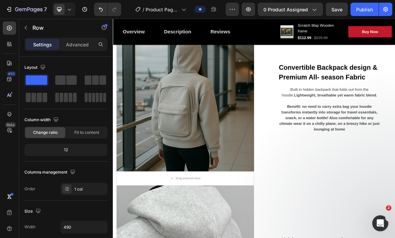
scroll to position [268, 0]
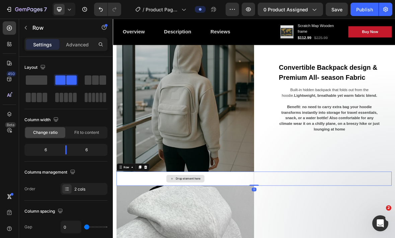
click at [150, 234] on div at bounding box center [151, 230] width 8 height 8
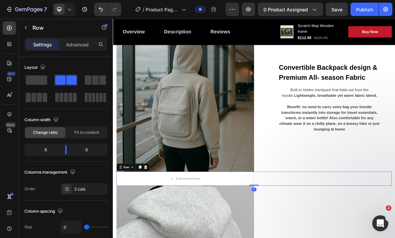
click at [160, 234] on div at bounding box center [159, 230] width 8 height 8
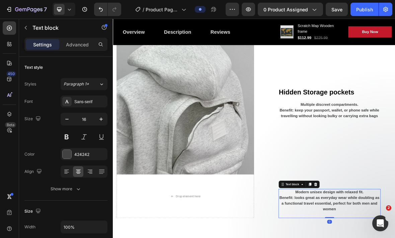
scroll to position [454, 0]
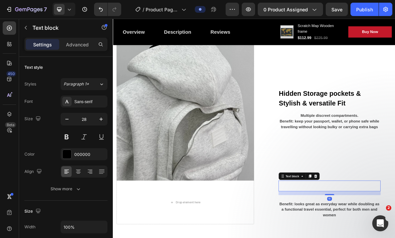
scroll to position [464, 0]
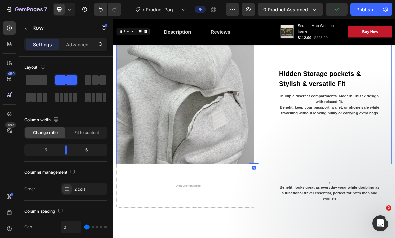
scroll to position [530, 0]
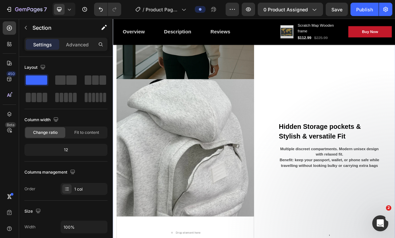
scroll to position [399, 0]
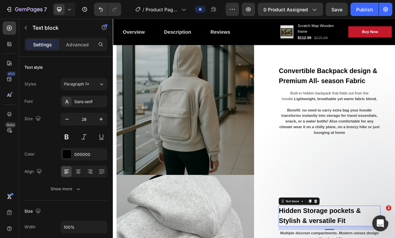
scroll to position [260, 0]
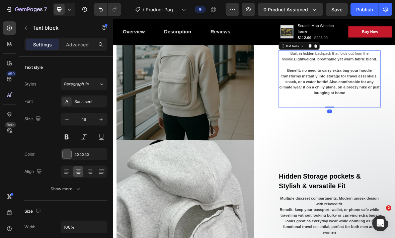
scroll to position [312, 0]
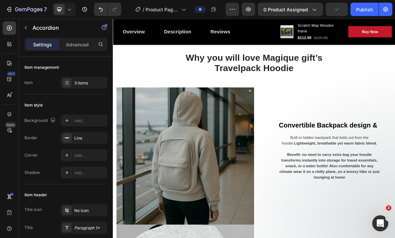
scroll to position [517, 0]
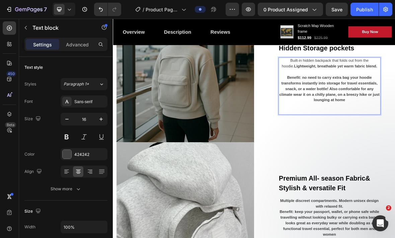
scroll to position [624, 0]
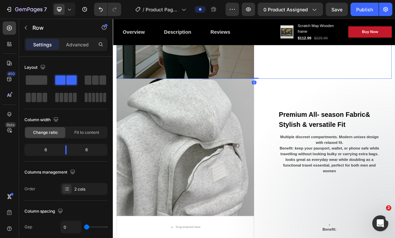
scroll to position [763, 0]
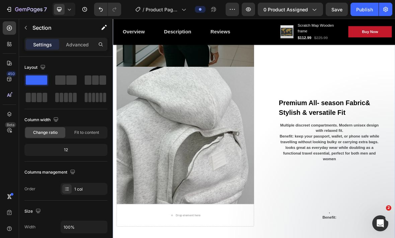
scroll to position [740, 0]
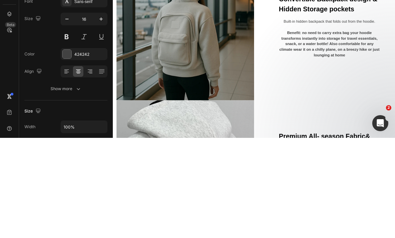
scroll to position [529, 0]
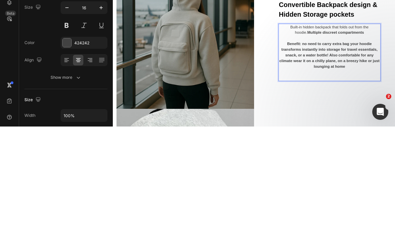
scroll to position [522, 0]
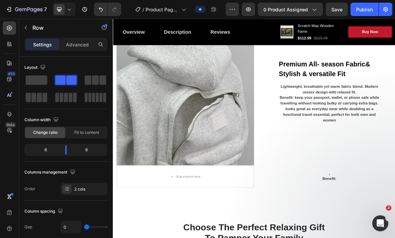
scroll to position [801, 0]
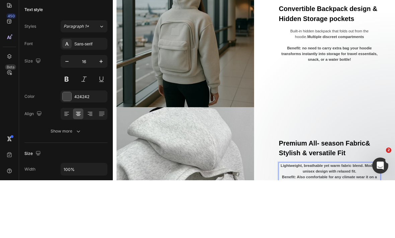
scroll to position [602, 0]
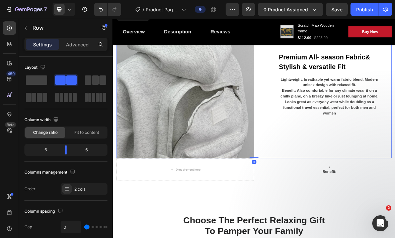
scroll to position [808, 0]
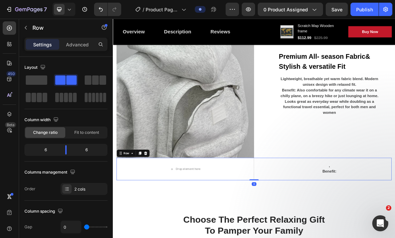
click at [158, 212] on icon at bounding box center [159, 210] width 4 height 5
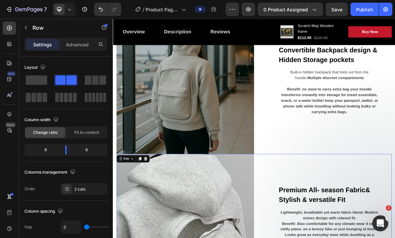
scroll to position [619, 0]
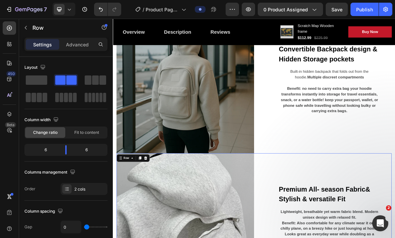
click at [134, 216] on div "Row" at bounding box center [131, 217] width 11 height 6
click at [138, 217] on icon at bounding box center [139, 217] width 5 height 5
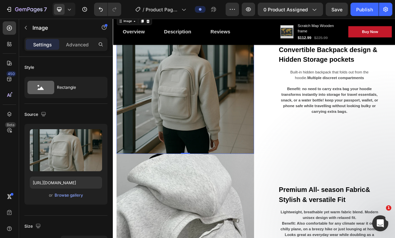
click at [76, 193] on div "Browse gallery" at bounding box center [68, 196] width 28 height 6
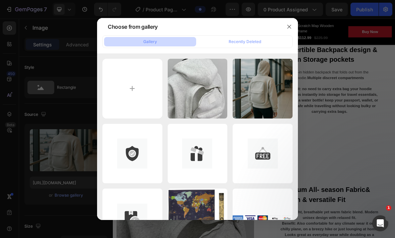
click at [0, 0] on div "IMG_0911.webp 110.18 kb" at bounding box center [0, 0] width 0 height 0
type input "https://cdn.shopify.com/s/files/1/0809/3004/6252/files/gempages_513897682712921…"
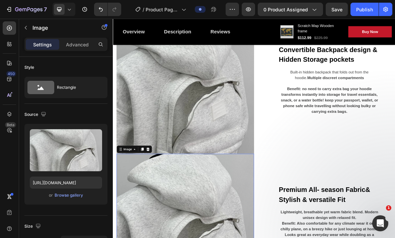
click at [76, 195] on div "Browse gallery" at bounding box center [68, 196] width 28 height 6
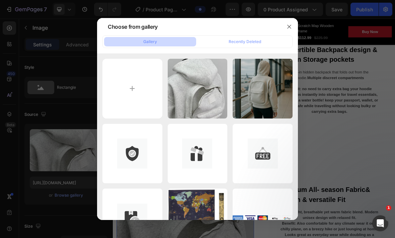
click at [0, 0] on div "IMG_0912.webp 53.39 kb" at bounding box center [0, 0] width 0 height 0
type input "https://cdn.shopify.com/s/files/1/0809/3004/6252/files/gempages_513897682712921…"
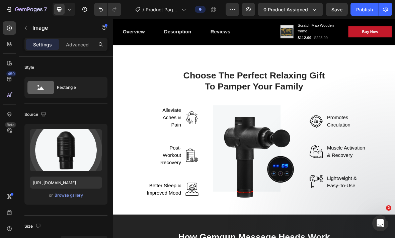
scroll to position [984, 0]
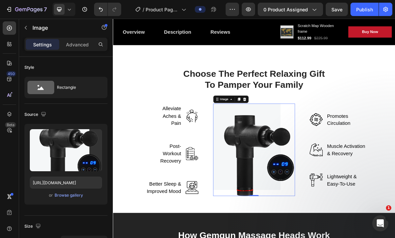
click at [78, 196] on div "Browse gallery" at bounding box center [68, 196] width 28 height 6
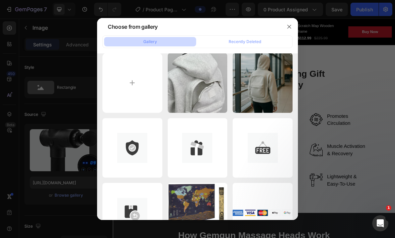
scroll to position [6, 0]
click at [127, 77] on input "file" at bounding box center [132, 83] width 60 height 60
type input "C:\fakepath\IMG_0914.webp"
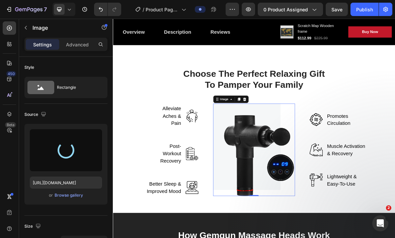
type input "https://cdn.shopify.com/s/files/1/0809/3004/6252/files/gempages_513897682712921…"
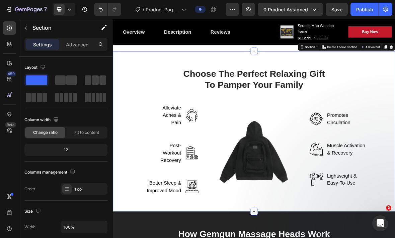
click at [394, 238] on div "Choose The Perfect Relaxing Gift To Pamper Your Family Heading Row Alleviate Ac…" at bounding box center [313, 179] width 401 height 228
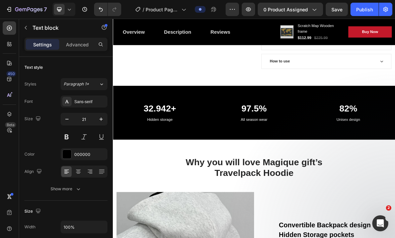
scroll to position [375, 0]
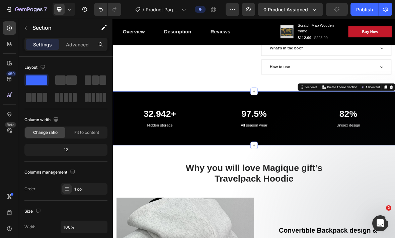
click at [394, 122] on div "32.942+ Heading Hidden storage Text block 97.5% Heading All season wear Text bl…" at bounding box center [313, 160] width 401 height 77
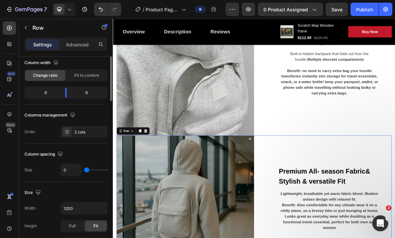
scroll to position [0, 0]
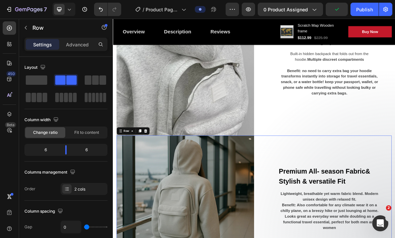
click at [83, 43] on p "Advanced" at bounding box center [77, 44] width 23 height 7
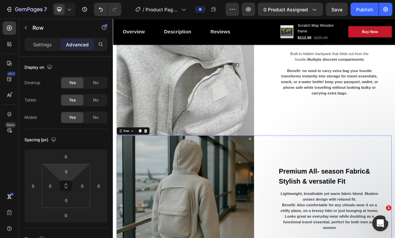
click at [68, 175] on input "0" at bounding box center [66, 172] width 13 height 10
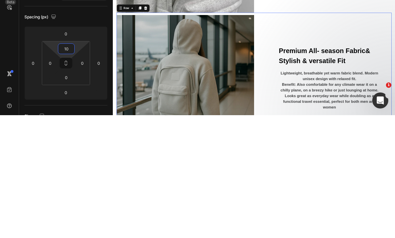
type input "10"
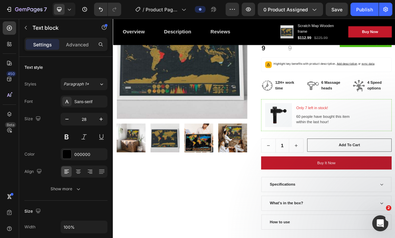
scroll to position [150, 0]
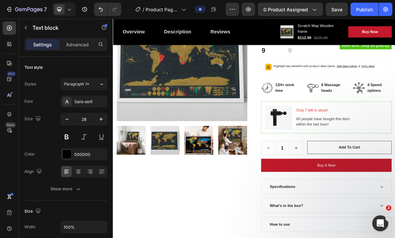
click at [28, 26] on icon "button" at bounding box center [25, 27] width 5 height 5
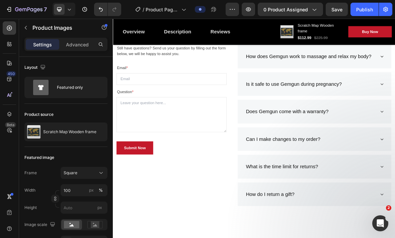
scroll to position [2118, 0]
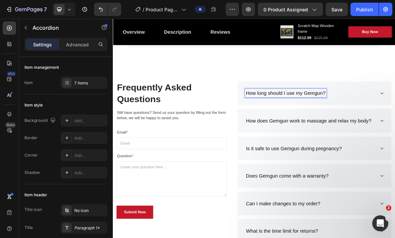
click at [387, 129] on p "How long should I use my Gemgun?" at bounding box center [358, 125] width 113 height 11
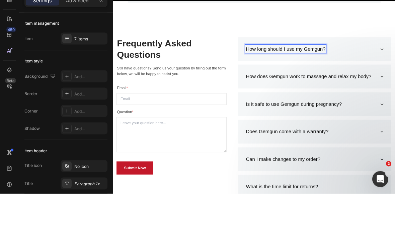
click at [392, 83] on p "How long should I use my Gemgun?" at bounding box center [358, 81] width 113 height 11
click at [392, 82] on p "How long should I use my Gemgun?" at bounding box center [358, 81] width 113 height 11
click at [394, 122] on p "How does Gemgun work to massage and relax my body?" at bounding box center [391, 120] width 178 height 11
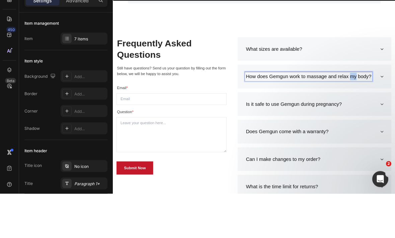
click at [394, 118] on p "How does Gemgun work to massage and relax my body?" at bounding box center [391, 120] width 178 height 11
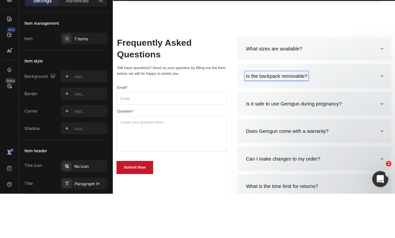
scroll to position [2117, 0]
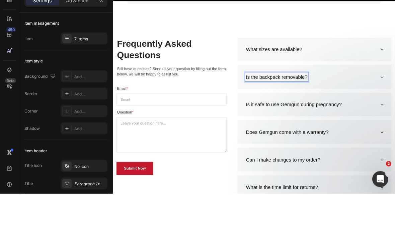
click at [394, 82] on div "What sizes are available?" at bounding box center [394, 81] width 187 height 13
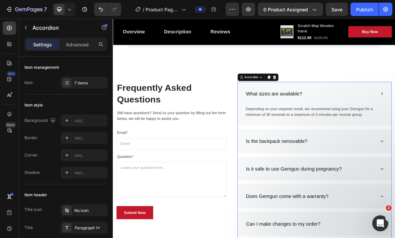
click at [394, 227] on p "Is it safe to use Gemgun during pregnancy?" at bounding box center [370, 232] width 136 height 11
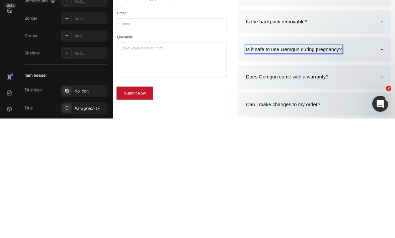
click at [394, 111] on p "Is it safe to use Gemgun during pregnancy?" at bounding box center [370, 113] width 136 height 11
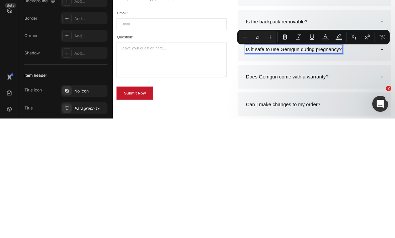
click at [394, 117] on p "Is it safe to use Gemgun during pregnancy?" at bounding box center [370, 113] width 136 height 11
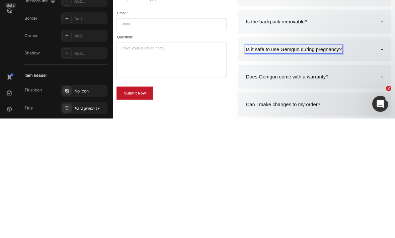
click at [394, 117] on p "Is it safe to use Gemgun during pregnancy?" at bounding box center [370, 113] width 136 height 11
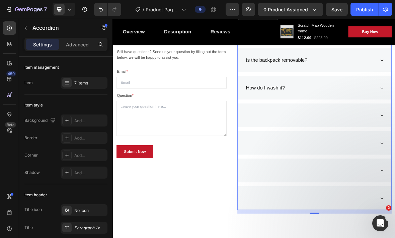
scroll to position [2208, 0]
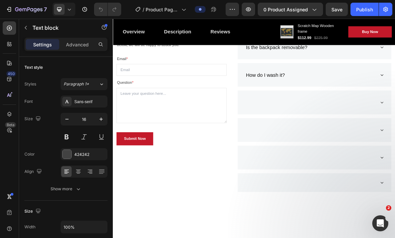
scroll to position [2094, 0]
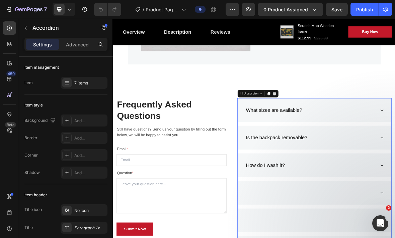
click at [382, 230] on div "How do I wash it?" at bounding box center [394, 227] width 187 height 13
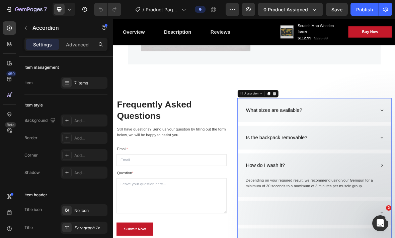
click at [391, 225] on div "How do I wash it?" at bounding box center [394, 227] width 187 height 13
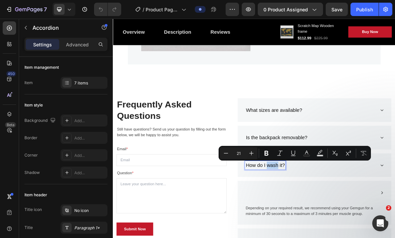
click at [365, 237] on div "How do I wash it?" at bounding box center [399, 228] width 219 height 34
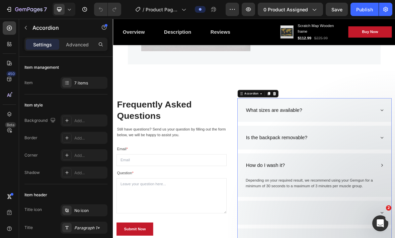
click at [350, 225] on p "How do I wash it?" at bounding box center [329, 227] width 55 height 11
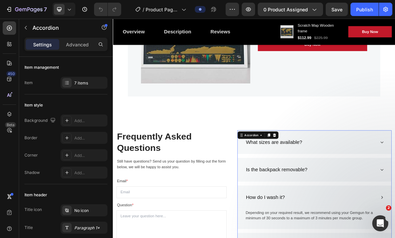
scroll to position [2058, 0]
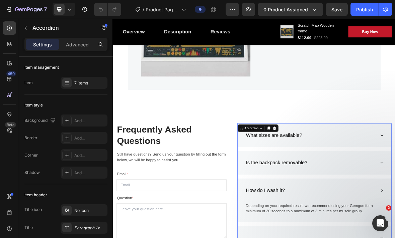
click at [382, 187] on div "What sizes are available?" at bounding box center [342, 185] width 82 height 13
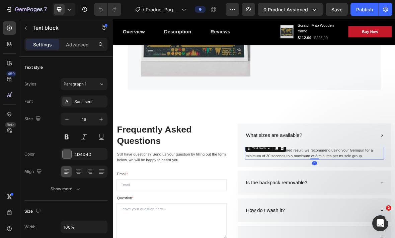
click at [394, 210] on p "Depending on your required result, we recommend using your Gemgun for a minimum…" at bounding box center [399, 211] width 196 height 16
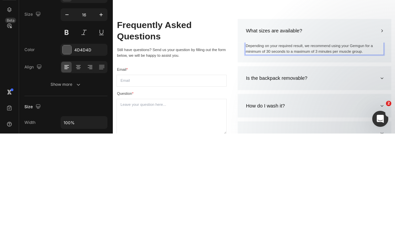
click at [394, 102] on p "Depending on your required result, we recommend using your Gemgun for a minimum…" at bounding box center [399, 106] width 196 height 16
click at [394, 106] on p "Depending on your required result, we recommend using your Gemgun for a minimum…" at bounding box center [399, 106] width 196 height 16
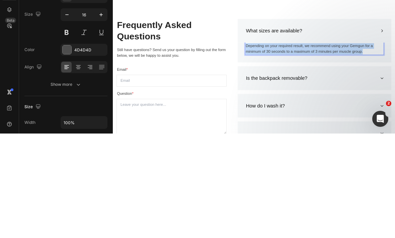
click at [394, 105] on p "Depending on your required result, we recommend using your Gemgun for a minimum…" at bounding box center [399, 106] width 196 height 16
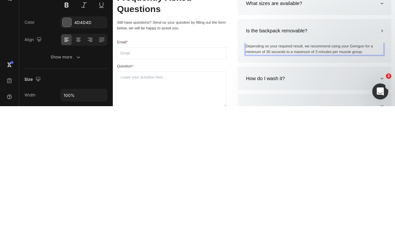
click at [394, 121] on p "Depending on your required result, we recommend using your Gemgun for a minimum…" at bounding box center [399, 118] width 196 height 16
click at [394, 120] on p "Depending on your required result, we recommend using your Gemgun for a minimum…" at bounding box center [399, 118] width 196 height 16
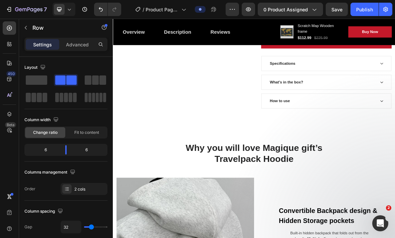
scroll to position [326, 0]
